Goal: Information Seeking & Learning: Learn about a topic

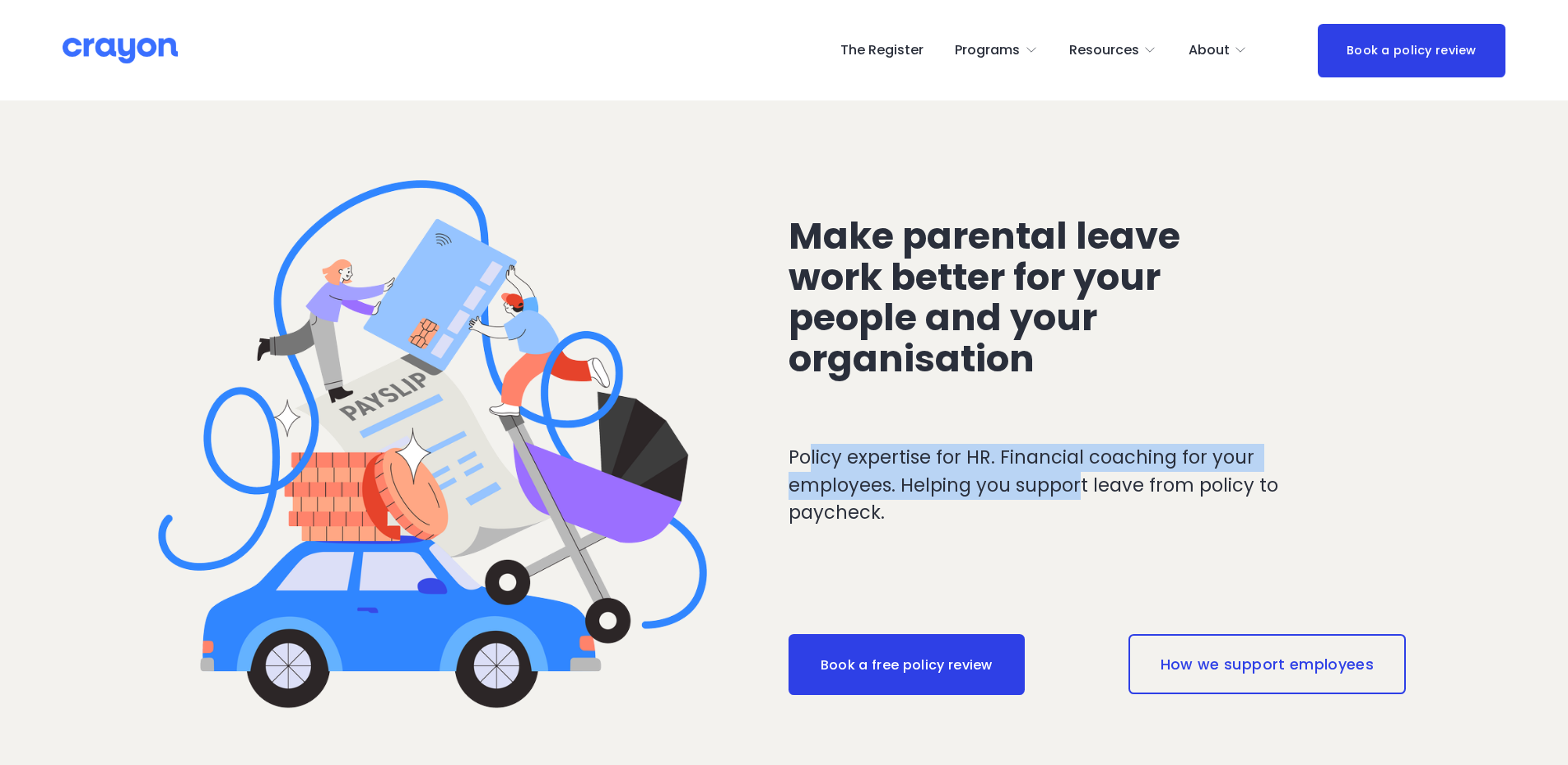
drag, startPoint x: 912, startPoint y: 466, endPoint x: 1082, endPoint y: 486, distance: 171.2
click at [1082, 486] on p "Policy expertise for HR. Financial coaching for your employees. Helping you sup…" at bounding box center [1067, 485] width 557 height 84
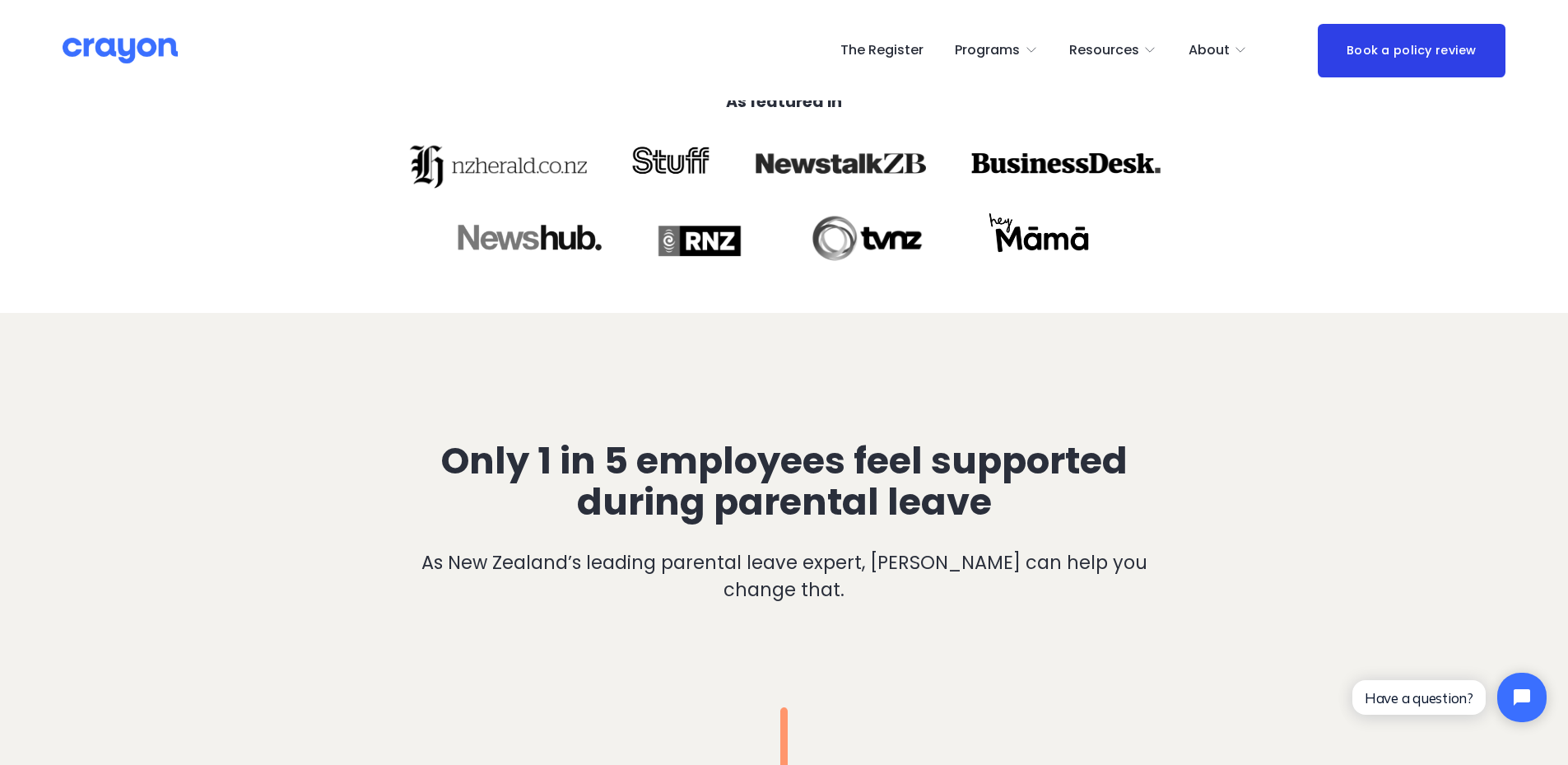
scroll to position [741, 0]
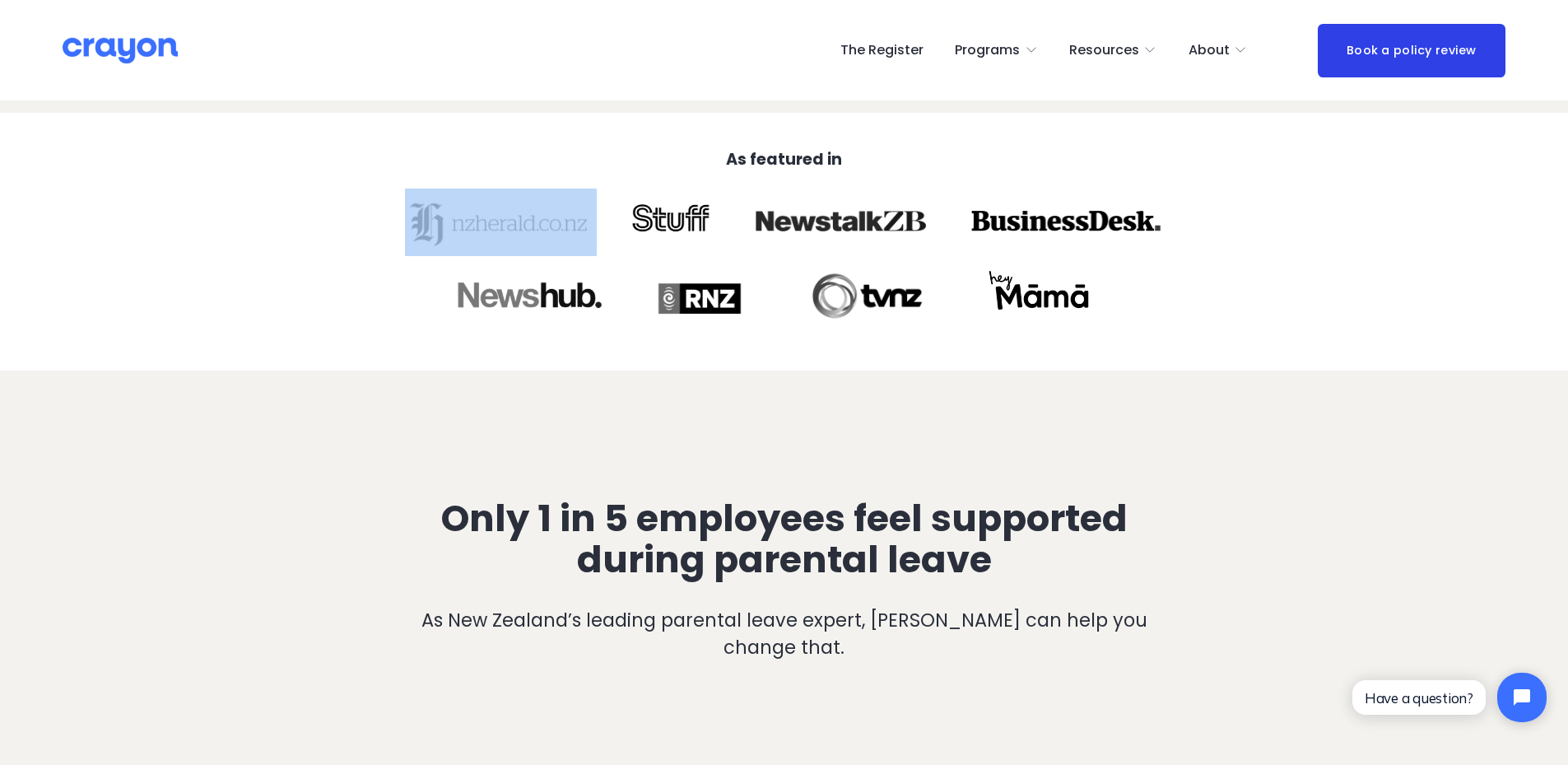
drag, startPoint x: 511, startPoint y: 245, endPoint x: 1191, endPoint y: 367, distance: 690.9
click at [1191, 367] on div "As featured in" at bounding box center [784, 241] width 1568 height 258
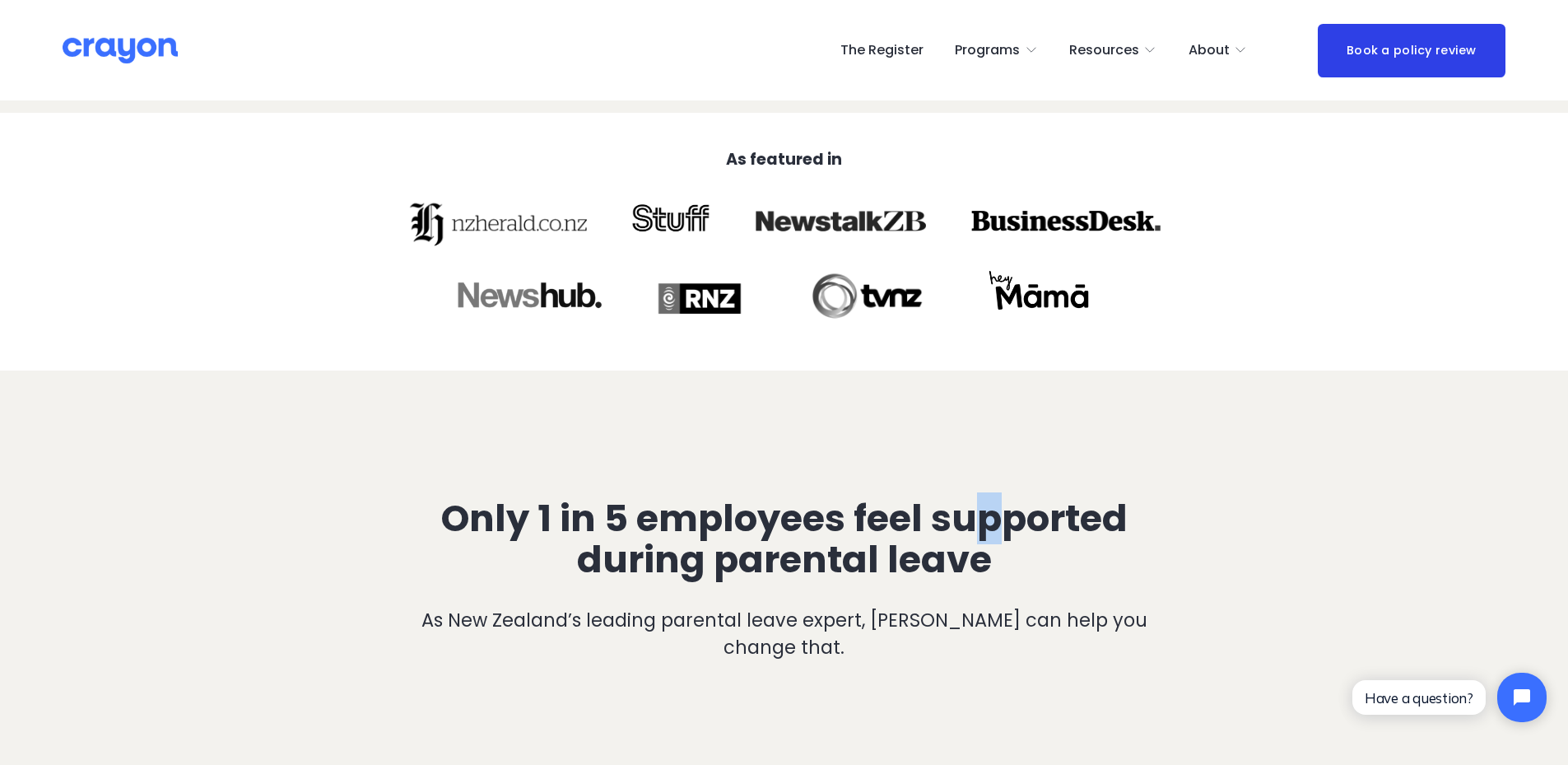
click at [954, 548] on span "Only 1 in 5 employees feel supported during parental leave" at bounding box center [788, 539] width 694 height 93
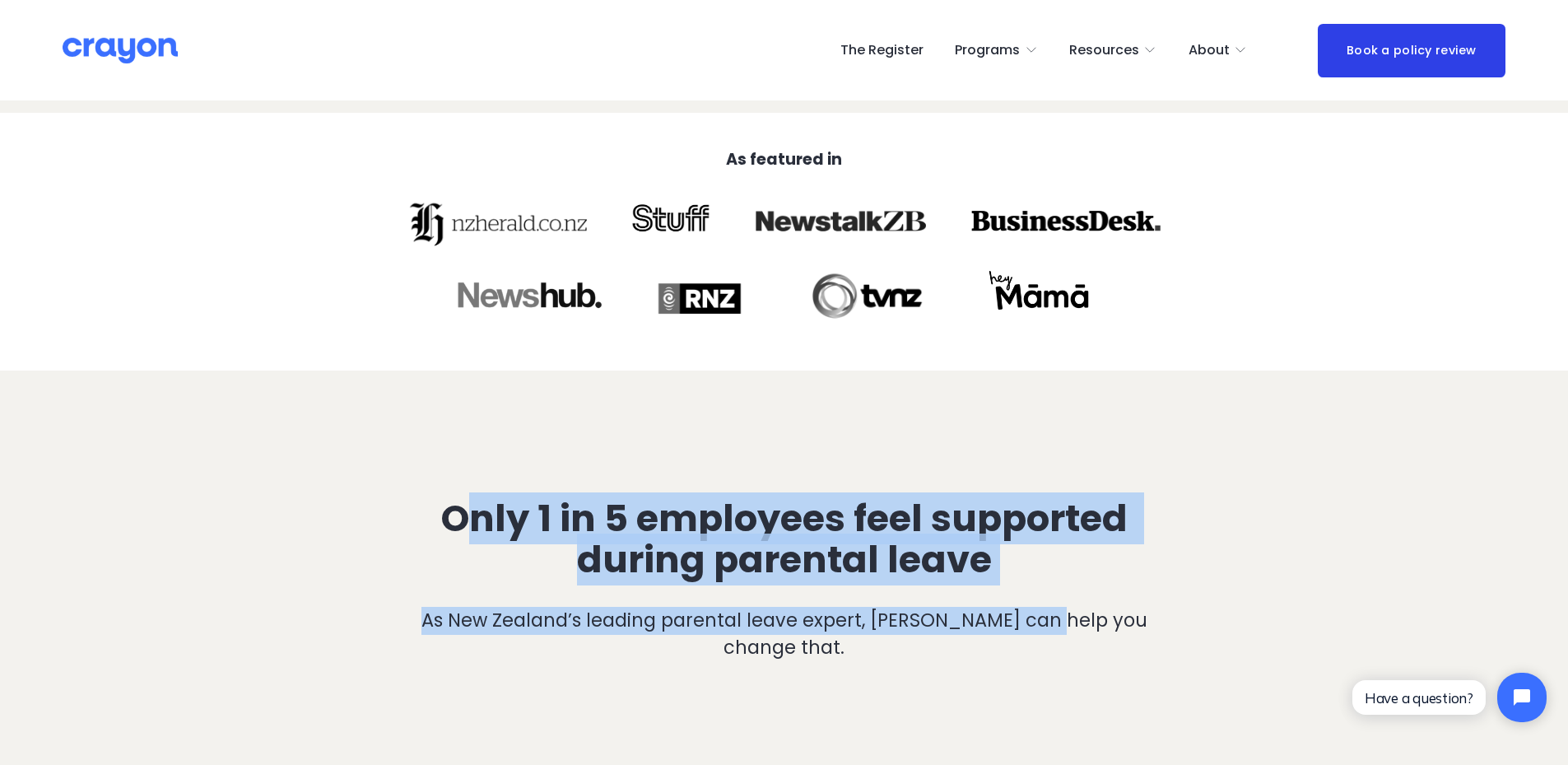
drag, startPoint x: 466, startPoint y: 527, endPoint x: 1025, endPoint y: 593, distance: 562.9
click at [1025, 593] on div "Only 1 in 5 employees feel supported during parental leave As New Zealand’s lea…" at bounding box center [784, 580] width 784 height 164
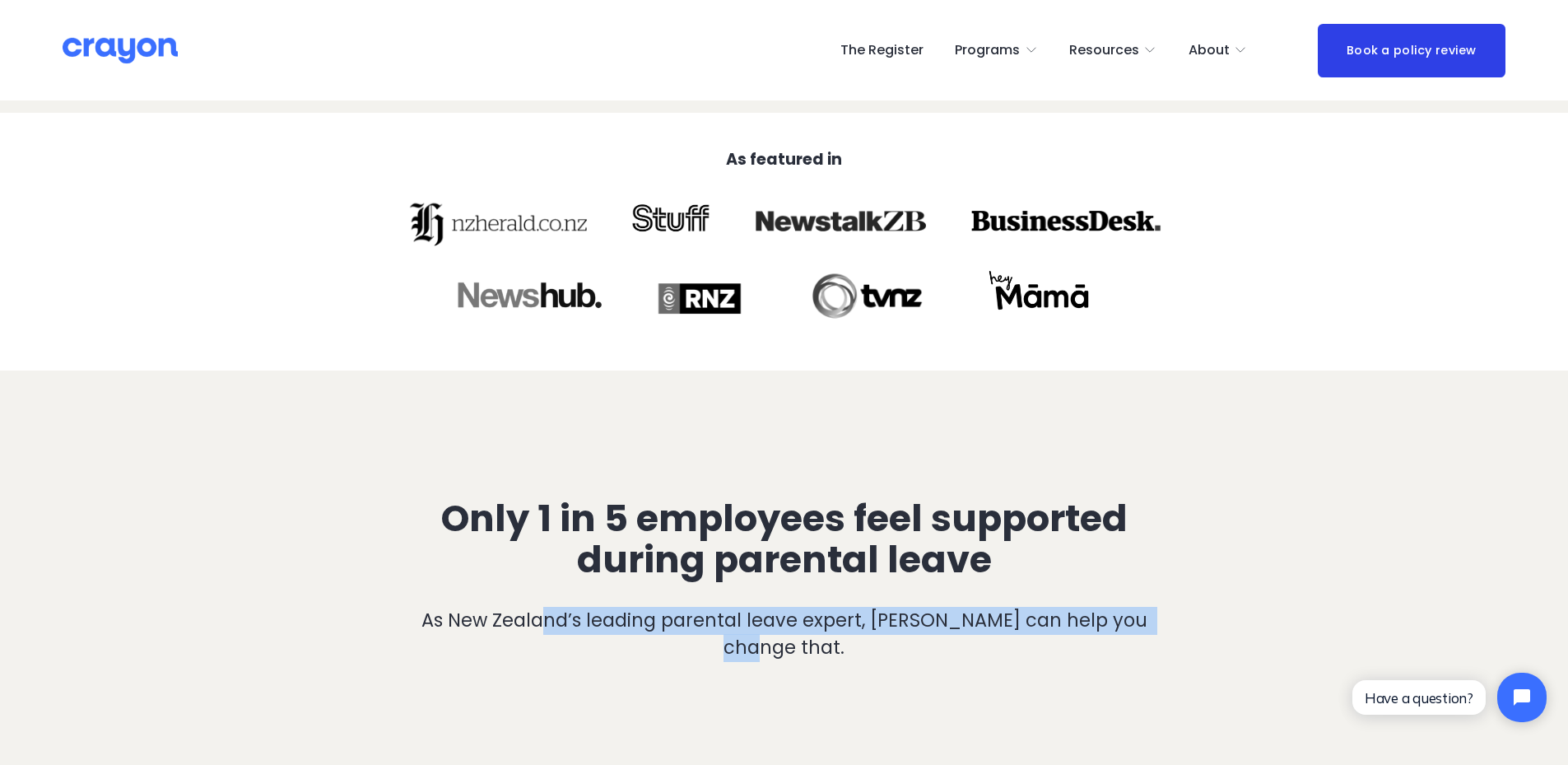
drag, startPoint x: 631, startPoint y: 613, endPoint x: 1154, endPoint y: 608, distance: 523.0
click at [1154, 608] on p "As New Zealand’s leading parental leave expert, [PERSON_NAME] can help you chan…" at bounding box center [784, 635] width 784 height 55
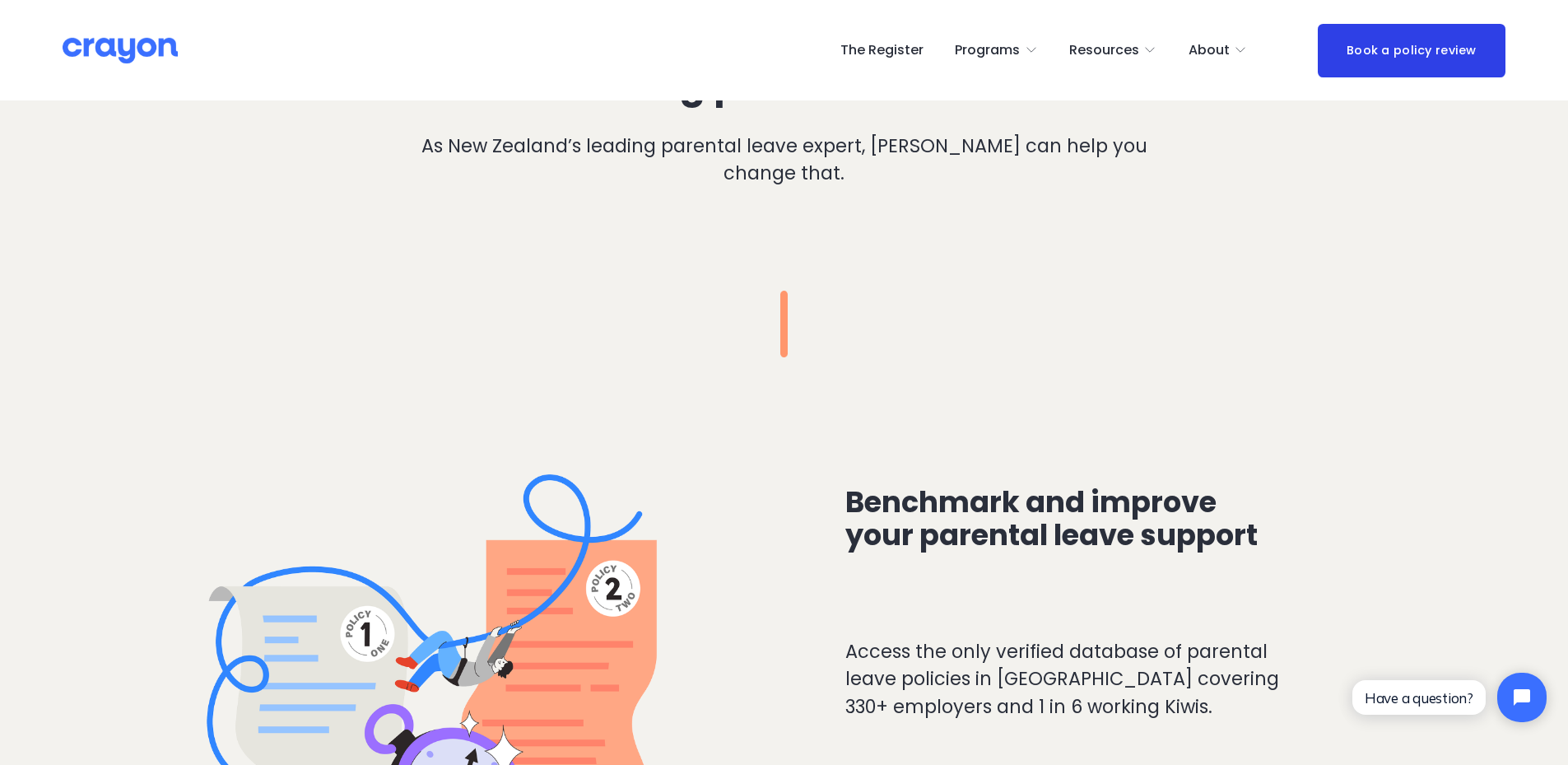
scroll to position [1318, 0]
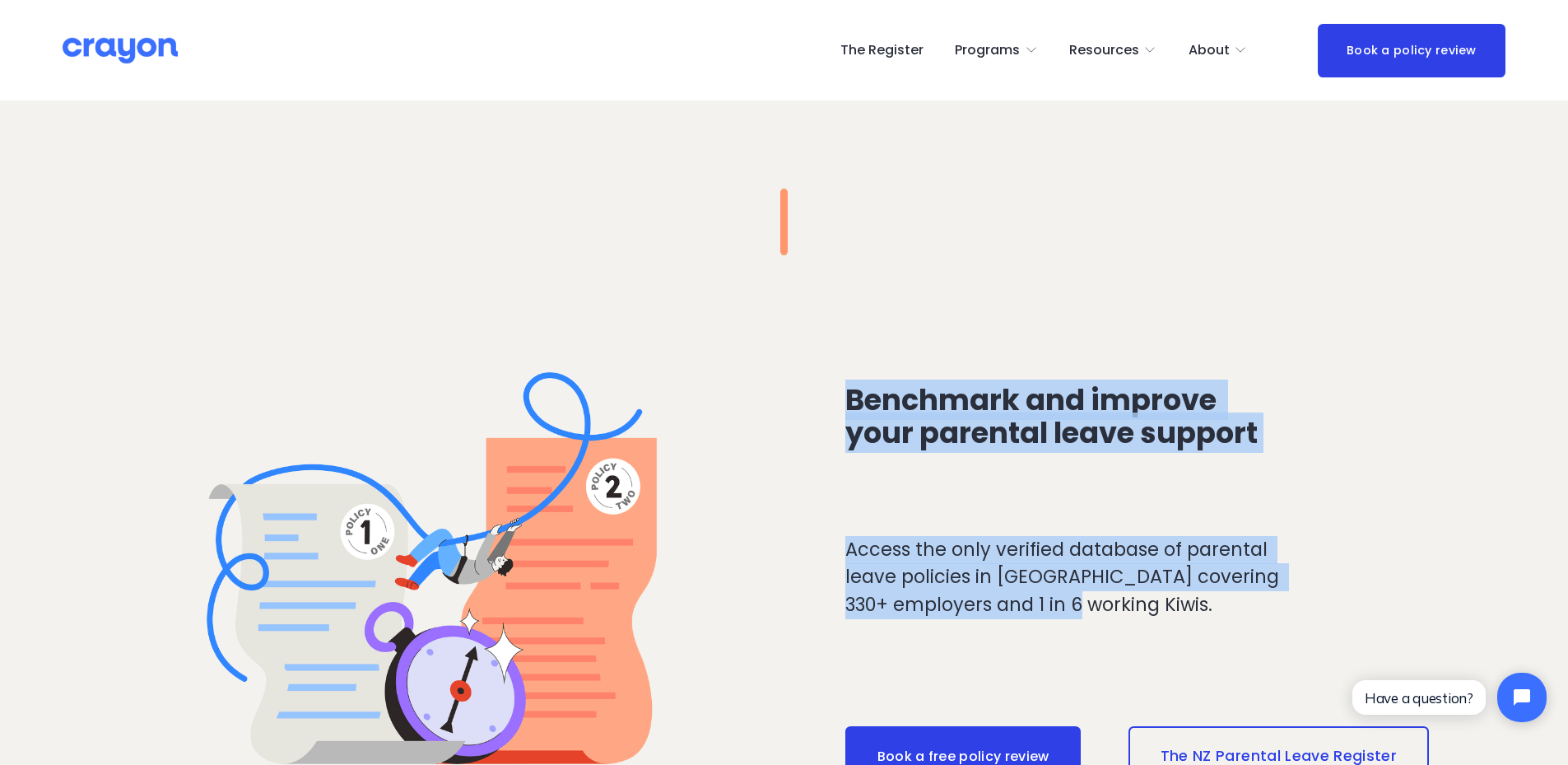
drag, startPoint x: 893, startPoint y: 426, endPoint x: 1107, endPoint y: 622, distance: 290.2
click at [1107, 622] on div "Benchmark and improve your parental leave support Access the only verified data…" at bounding box center [784, 626] width 1568 height 638
click at [1107, 622] on div "Access the only verified database of parental leave policies in [GEOGRAPHIC_DAT…" at bounding box center [1067, 607] width 444 height 144
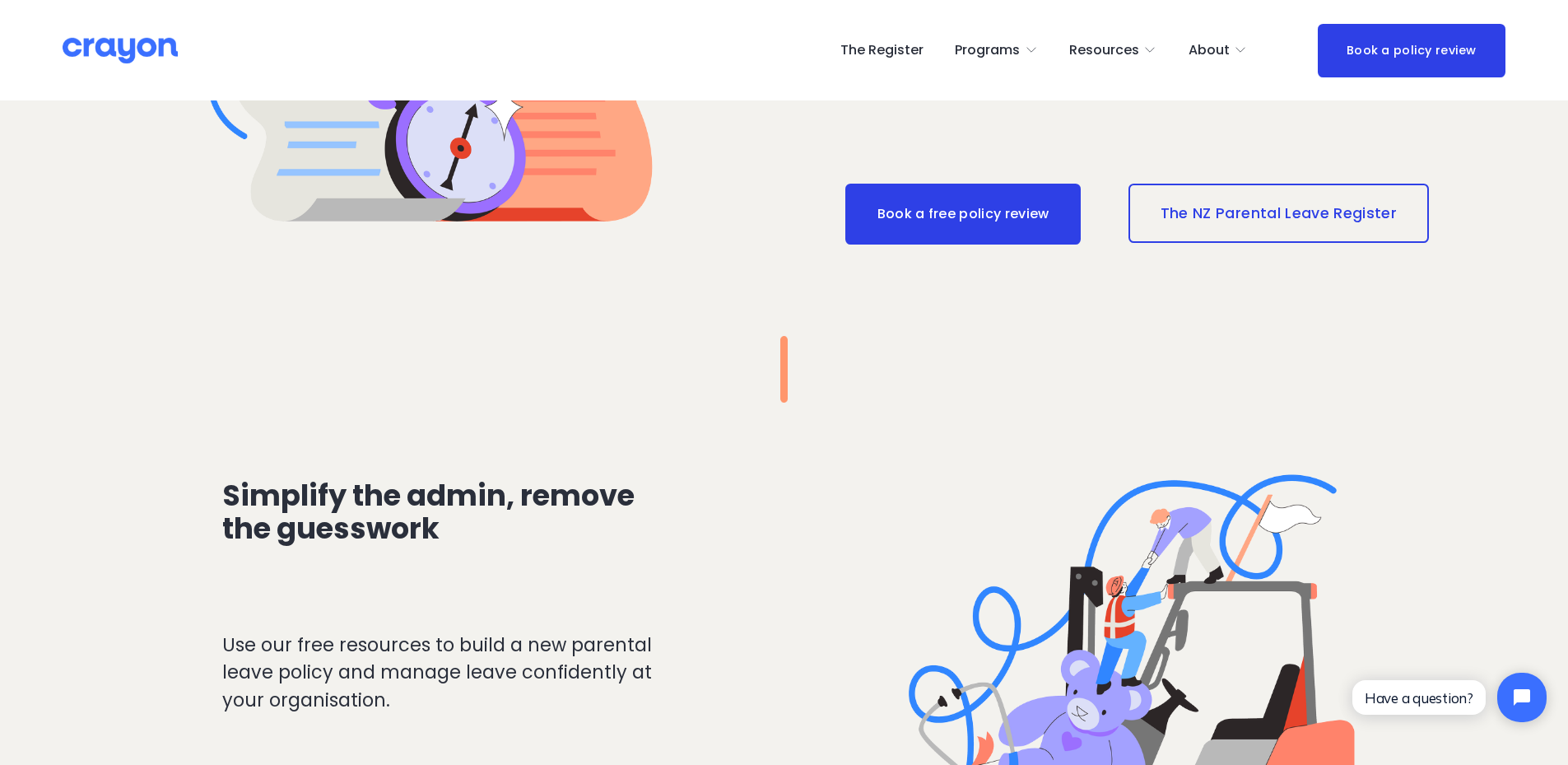
scroll to position [1894, 0]
